Goal: Task Accomplishment & Management: Complete application form

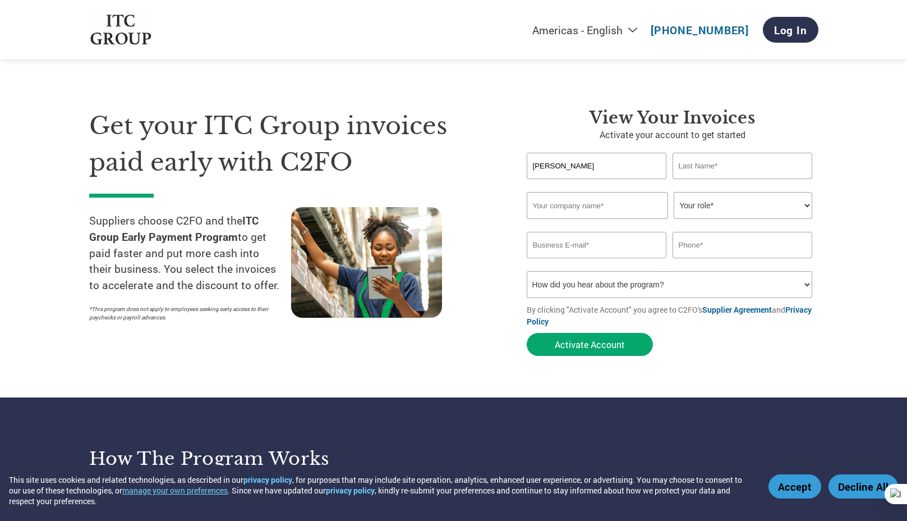
type input "[PERSON_NAME]"
type input "K"
type input "Dindigul Farm Product Limited"
click at [743, 161] on input "K" at bounding box center [743, 166] width 140 height 26
click at [706, 167] on input "[PERSON_NAME]" at bounding box center [743, 166] width 140 height 26
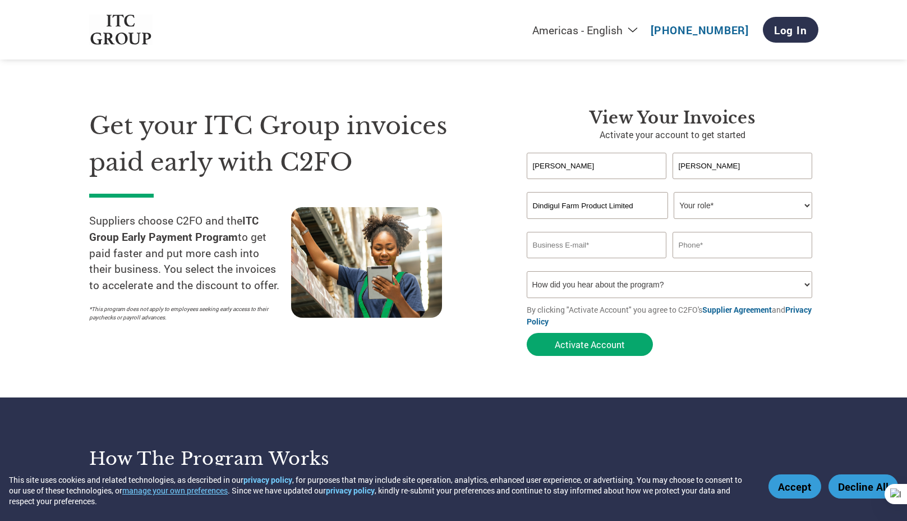
type input "[PERSON_NAME]"
click at [781, 209] on select "Your role* CFO Controller Credit Manager Finance Director Treasurer CEO Preside…" at bounding box center [743, 205] width 139 height 27
select select "OFFICE_MANAGER"
click at [674, 192] on select "Your role* CFO Controller Credit Manager Finance Director Treasurer CEO Preside…" at bounding box center [743, 205] width 139 height 27
click at [607, 251] on input "email" at bounding box center [597, 245] width 140 height 26
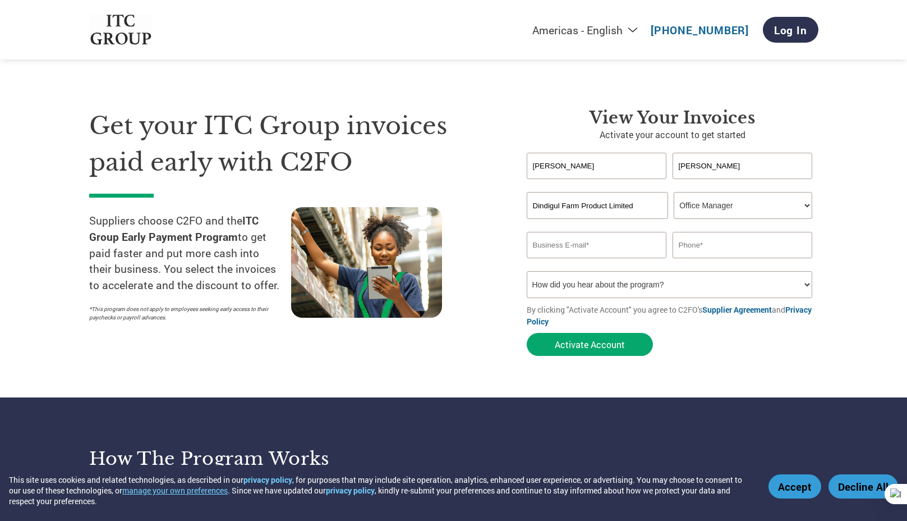
type input "[EMAIL_ADDRESS][DOMAIN_NAME]"
click at [726, 244] on input "text" at bounding box center [743, 245] width 140 height 26
type input "09489070531"
click at [806, 285] on select "How did you hear about the program? Received a letter Email Social Media Online…" at bounding box center [670, 284] width 286 height 27
click at [809, 281] on select "How did you hear about the program? Received a letter Email Social Media Online…" at bounding box center [670, 284] width 286 height 27
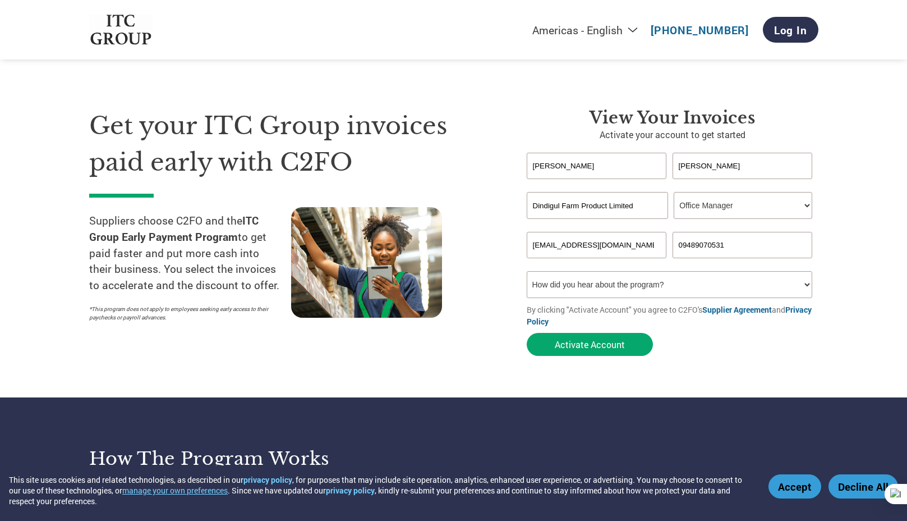
select select "Email"
click at [527, 271] on select "How did you hear about the program? Received a letter Email Social Media Online…" at bounding box center [670, 284] width 286 height 27
click at [809, 204] on select "Your role* CFO Controller Credit Manager Finance Director Treasurer CEO Preside…" at bounding box center [743, 205] width 139 height 27
select select "OTHER"
click at [674, 192] on select "Your role* CFO Controller Credit Manager Finance Director Treasurer CEO Preside…" at bounding box center [743, 205] width 139 height 27
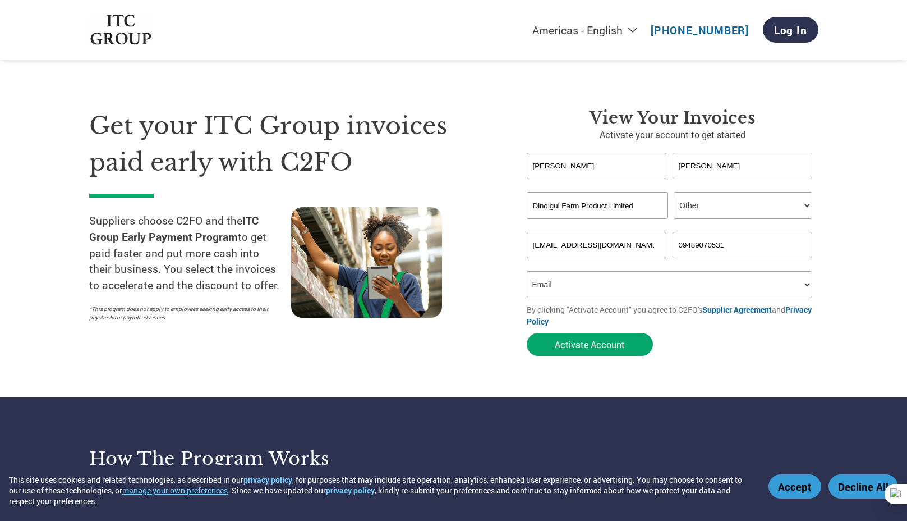
click at [807, 201] on select "Your role* CFO Controller Credit Manager Finance Director Treasurer CEO Preside…" at bounding box center [743, 205] width 139 height 27
click at [674, 192] on select "Your role* CFO Controller Credit Manager Finance Director Treasurer CEO Preside…" at bounding box center [743, 205] width 139 height 27
click at [586, 347] on button "Activate Account" at bounding box center [590, 344] width 126 height 23
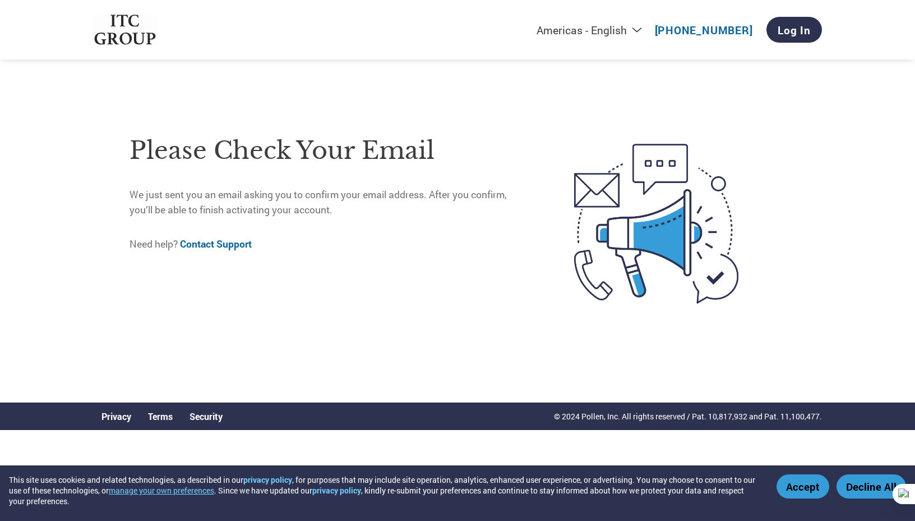
click at [801, 487] on button "Accept" at bounding box center [803, 486] width 53 height 24
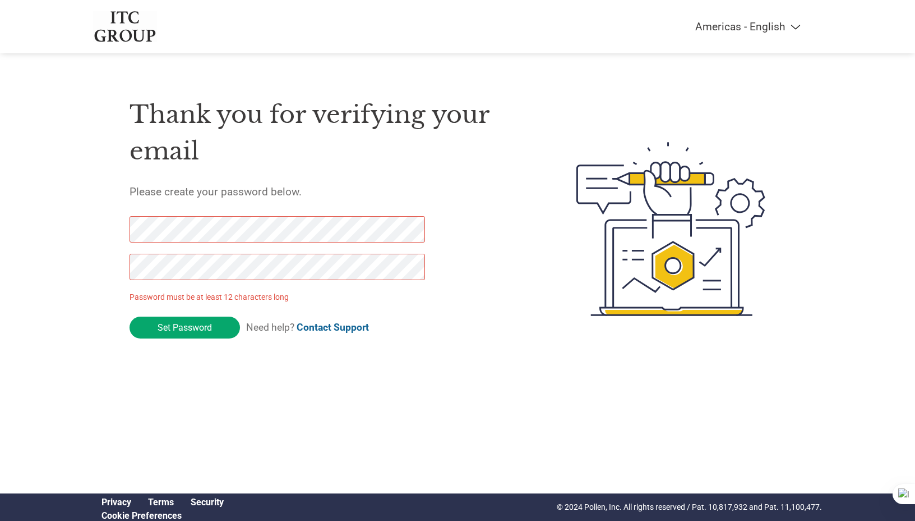
click at [95, 229] on div "Thank you for verifying your email Please create your password below. Password …" at bounding box center [457, 228] width 729 height 297
click at [93, 263] on div "Americas - English Américas - Español Américas - Português Amériques - Français…" at bounding box center [457, 184] width 915 height 369
click at [88, 230] on div "Americas - English Américas - Español Américas - Português Amériques - Français…" at bounding box center [457, 184] width 915 height 369
click at [63, 266] on div "Americas - English Américas - Español Américas - Português Amériques - Français…" at bounding box center [457, 184] width 915 height 369
click at [186, 326] on input "Set Password" at bounding box center [185, 327] width 111 height 22
